Goal: Information Seeking & Learning: Learn about a topic

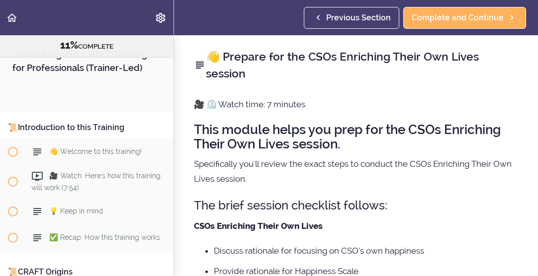
scroll to position [2409, 0]
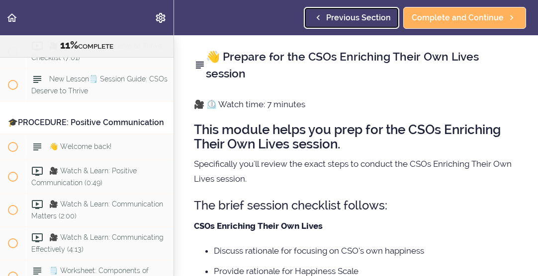
click at [359, 10] on link "Previous Section" at bounding box center [351, 18] width 95 height 22
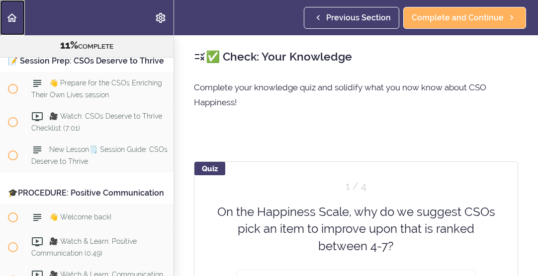
click at [11, 14] on use "Back to course curriculum" at bounding box center [12, 17] width 10 height 8
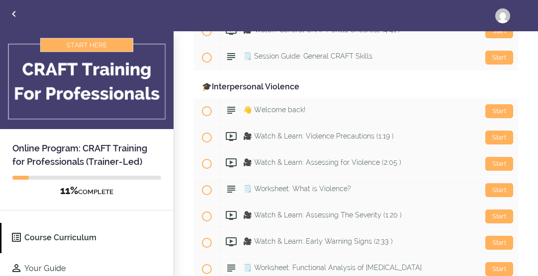
scroll to position [986, 0]
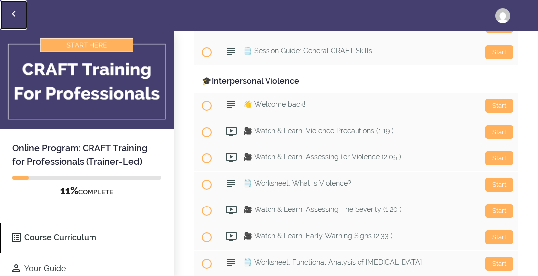
click at [13, 13] on use "Back to courses" at bounding box center [13, 14] width 3 height 6
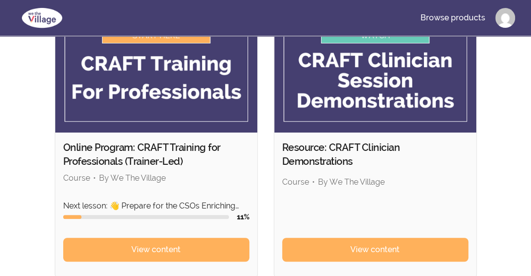
scroll to position [130, 0]
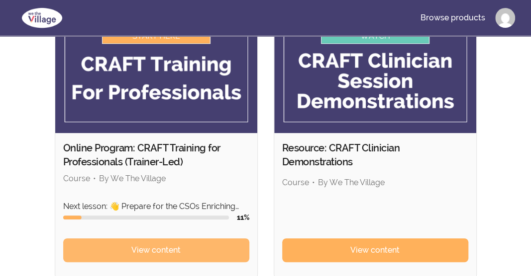
click at [160, 245] on span "View content" at bounding box center [155, 251] width 49 height 12
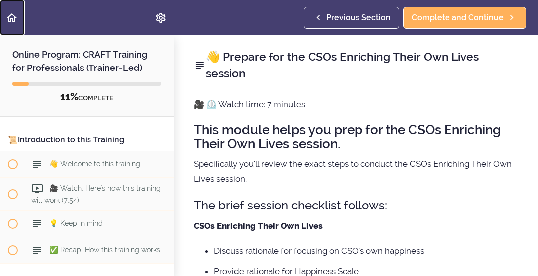
click at [6, 18] on icon "Back to course curriculum" at bounding box center [12, 18] width 12 height 12
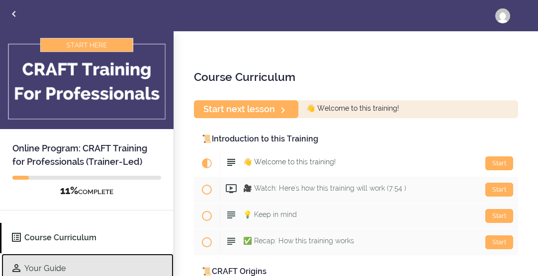
click at [53, 271] on link "Your Guide" at bounding box center [87, 269] width 172 height 30
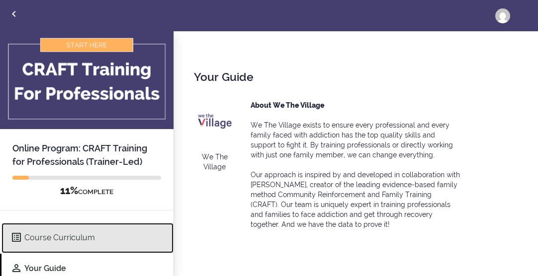
click at [56, 226] on link "Course Curriculum" at bounding box center [87, 238] width 172 height 30
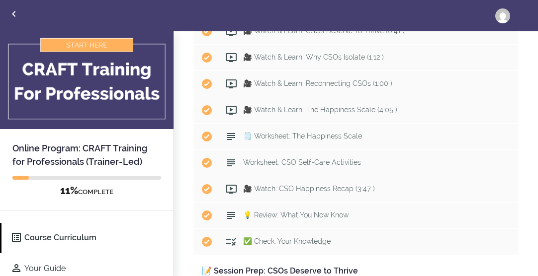
scroll to position [1833, 0]
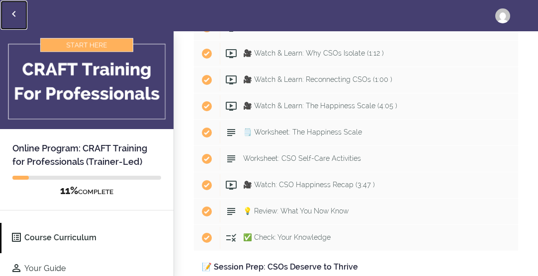
click at [12, 15] on icon "Back to courses" at bounding box center [14, 14] width 12 height 12
